Goal: Check status: Check status

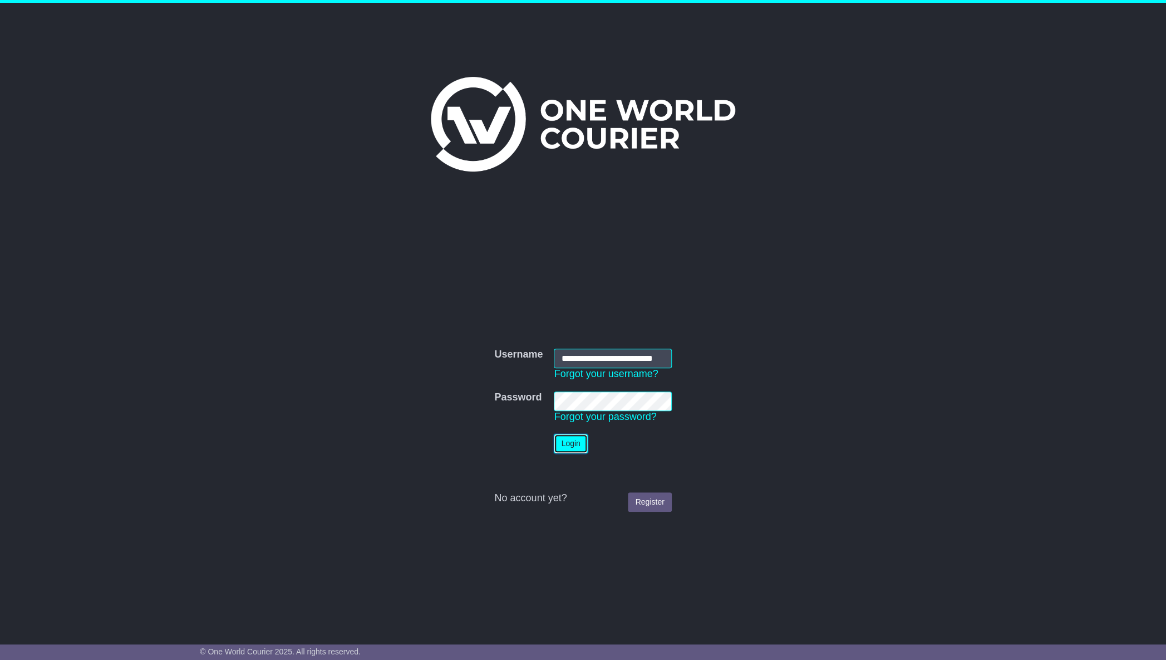
click at [567, 449] on button "Login" at bounding box center [570, 443] width 33 height 19
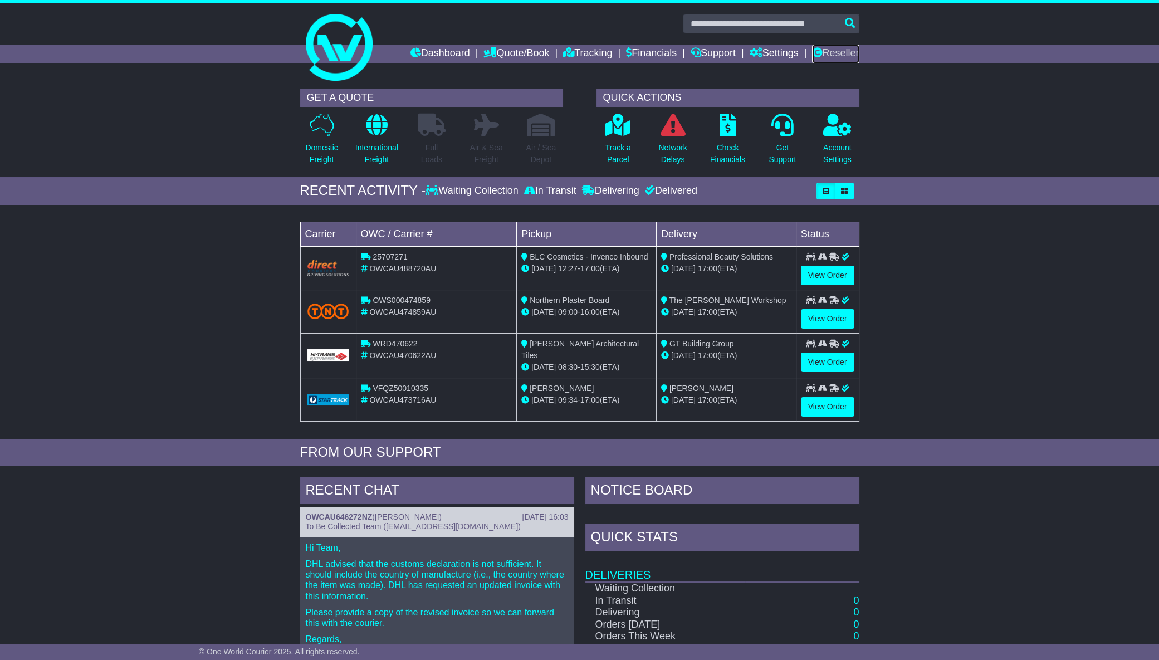
click at [837, 52] on link "Reseller" at bounding box center [835, 54] width 47 height 19
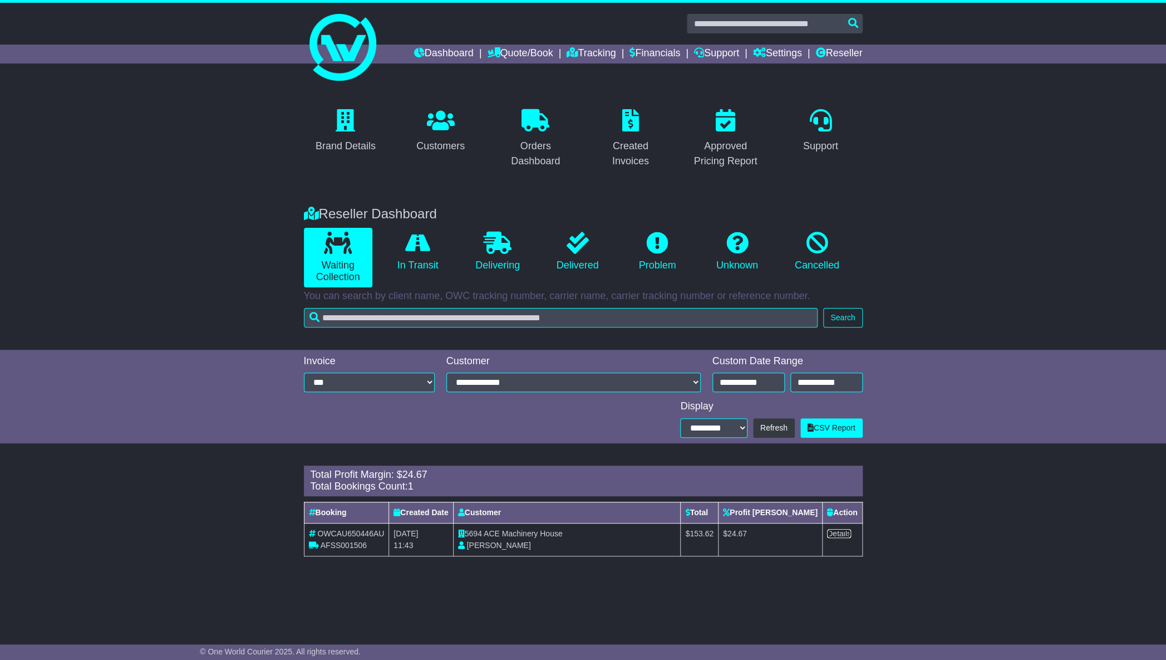
click at [835, 534] on link "Details" at bounding box center [839, 533] width 24 height 9
click at [707, 27] on input "text" at bounding box center [775, 23] width 176 height 19
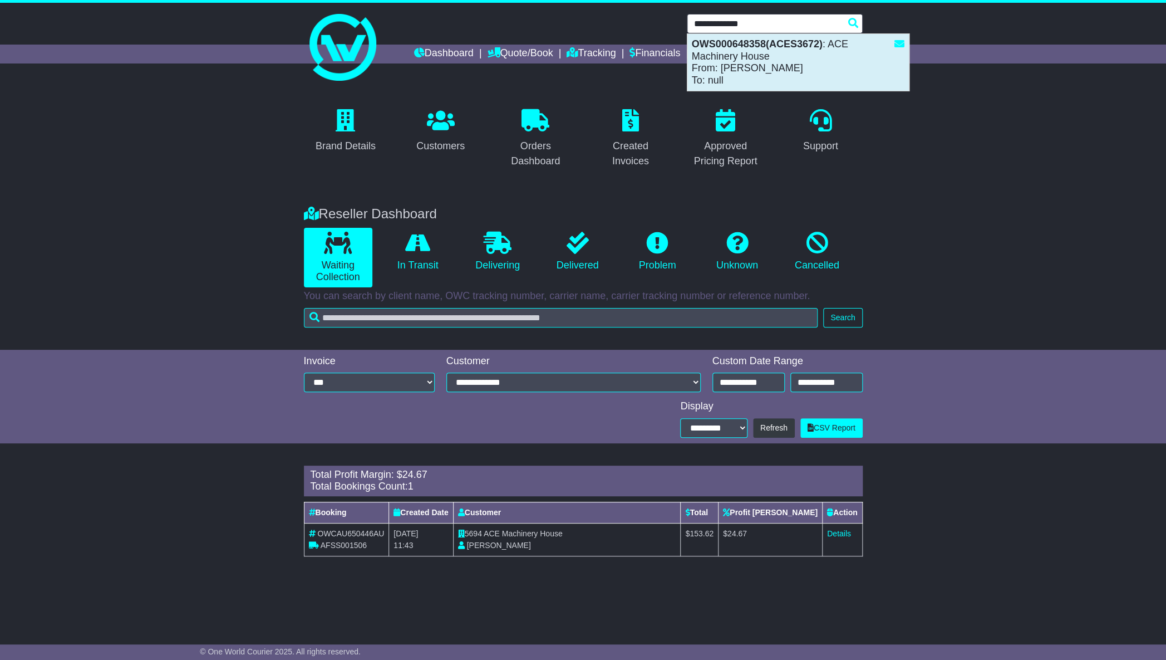
click at [736, 61] on div "OWS000648358(ACES3672) : ACE Machinery House From: Mark Chandler To: null" at bounding box center [799, 62] width 222 height 57
type input "**********"
